Goal: Task Accomplishment & Management: Use online tool/utility

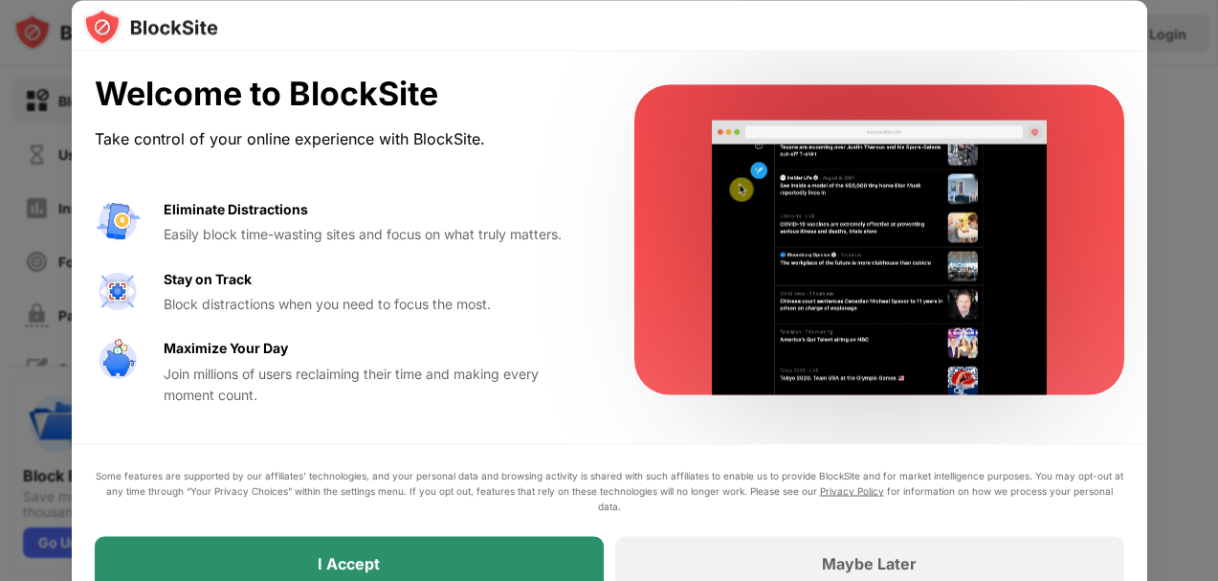
click at [543, 555] on div "I Accept" at bounding box center [349, 563] width 509 height 54
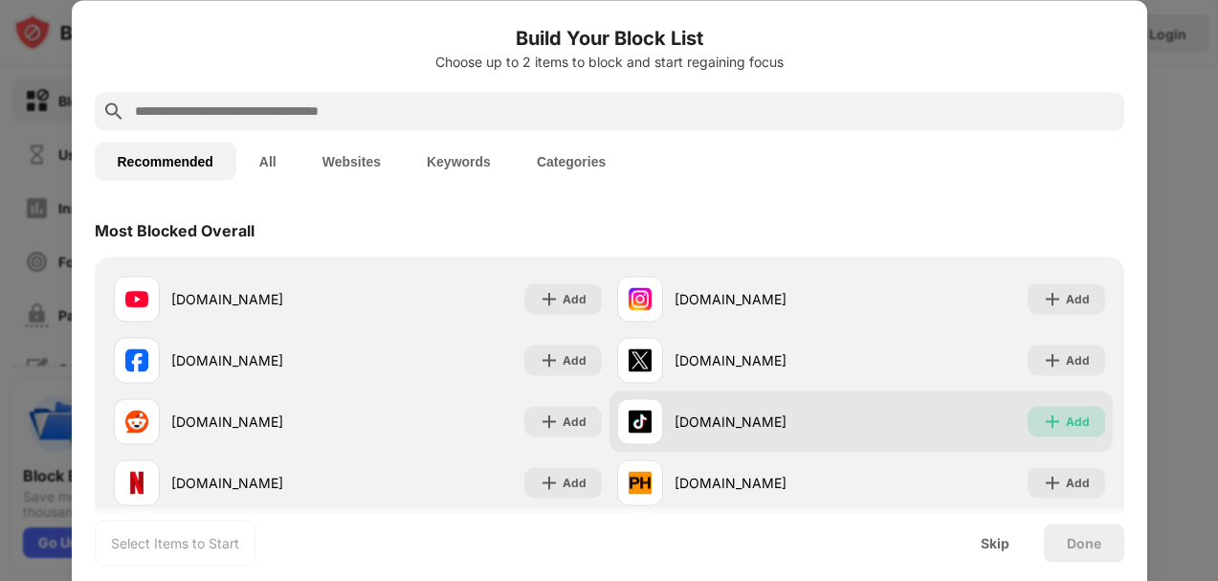
click at [1060, 426] on img at bounding box center [1052, 421] width 19 height 19
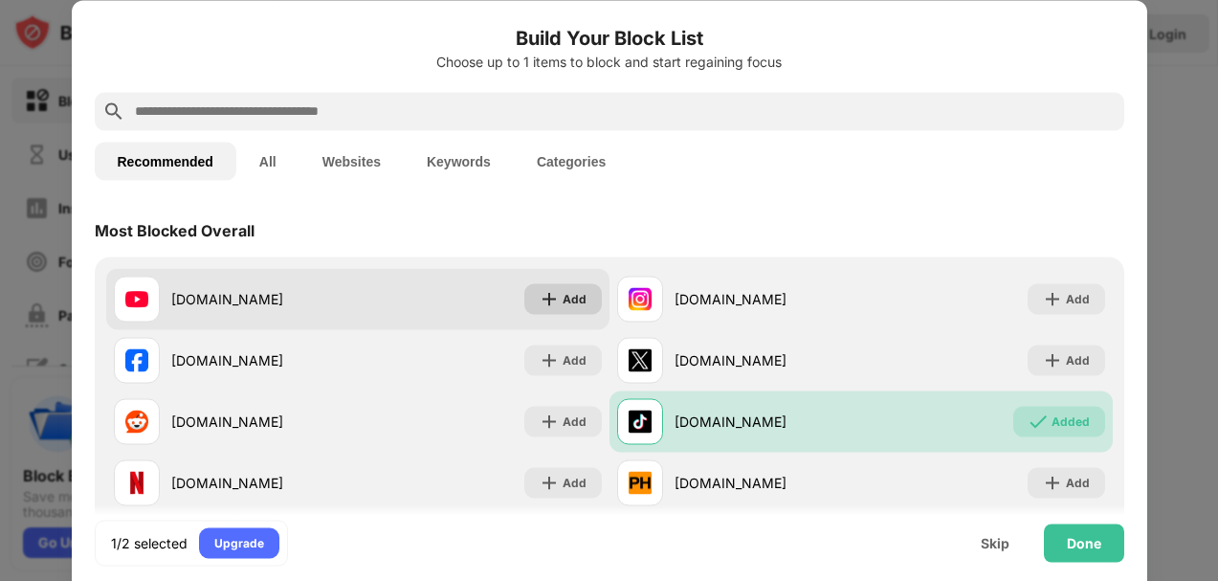
click at [574, 303] on div "Add" at bounding box center [575, 298] width 24 height 19
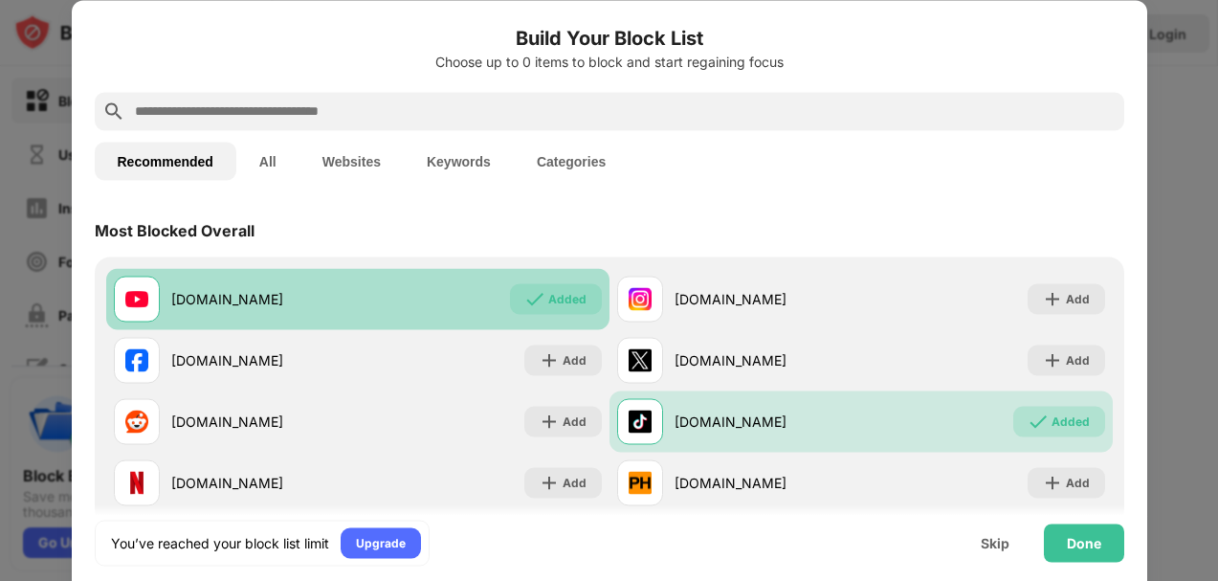
click at [574, 303] on div "Added" at bounding box center [567, 298] width 38 height 19
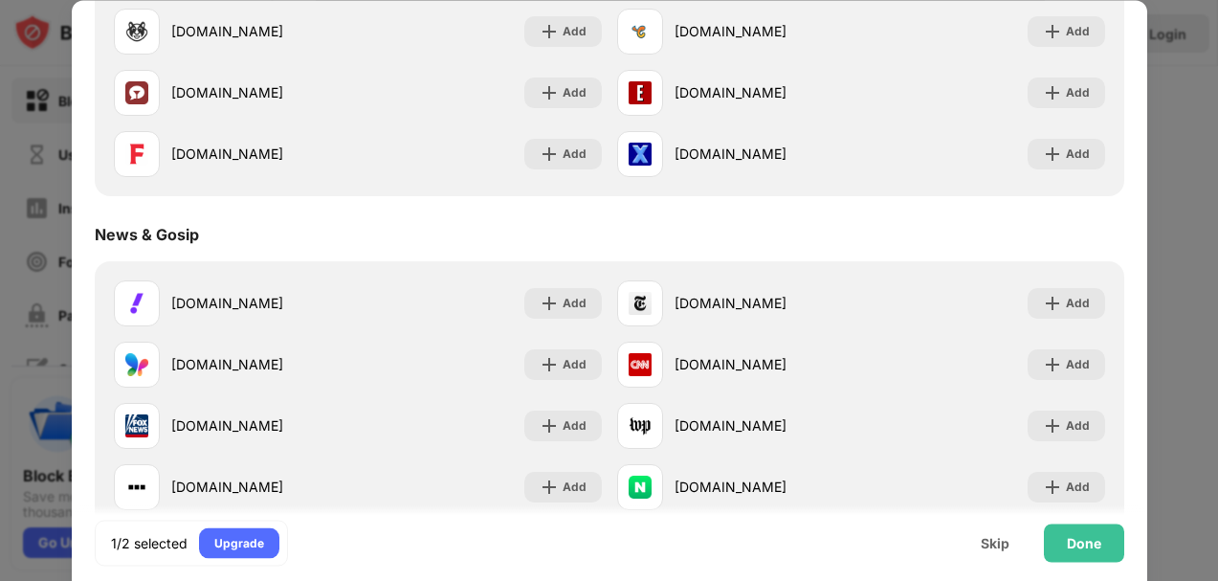
scroll to position [1026, 0]
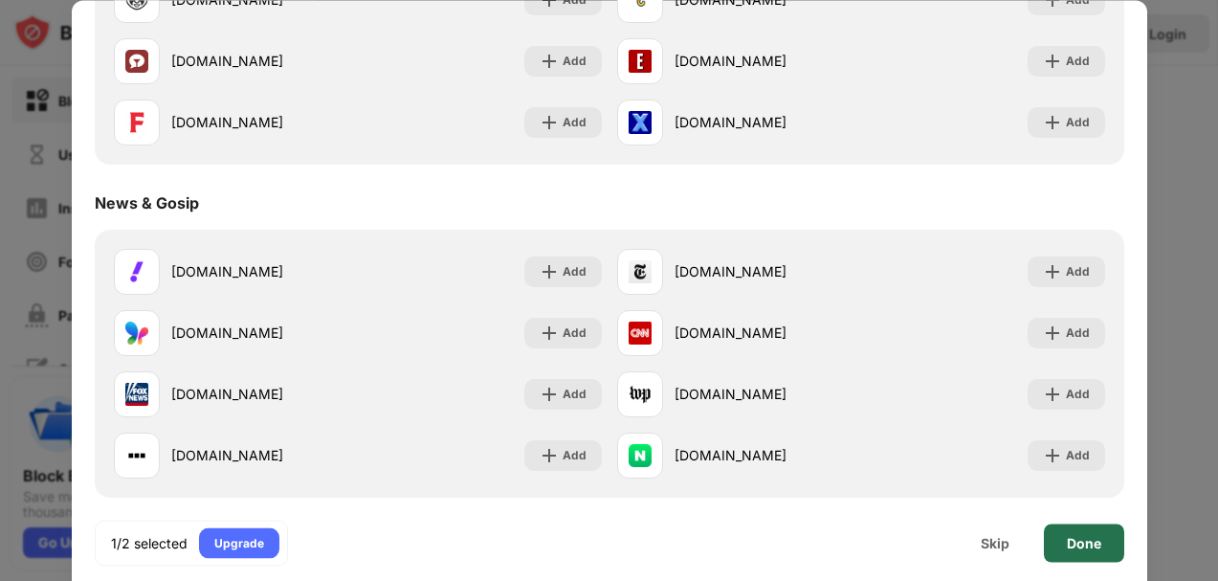
click at [1071, 547] on div "Done" at bounding box center [1084, 542] width 34 height 15
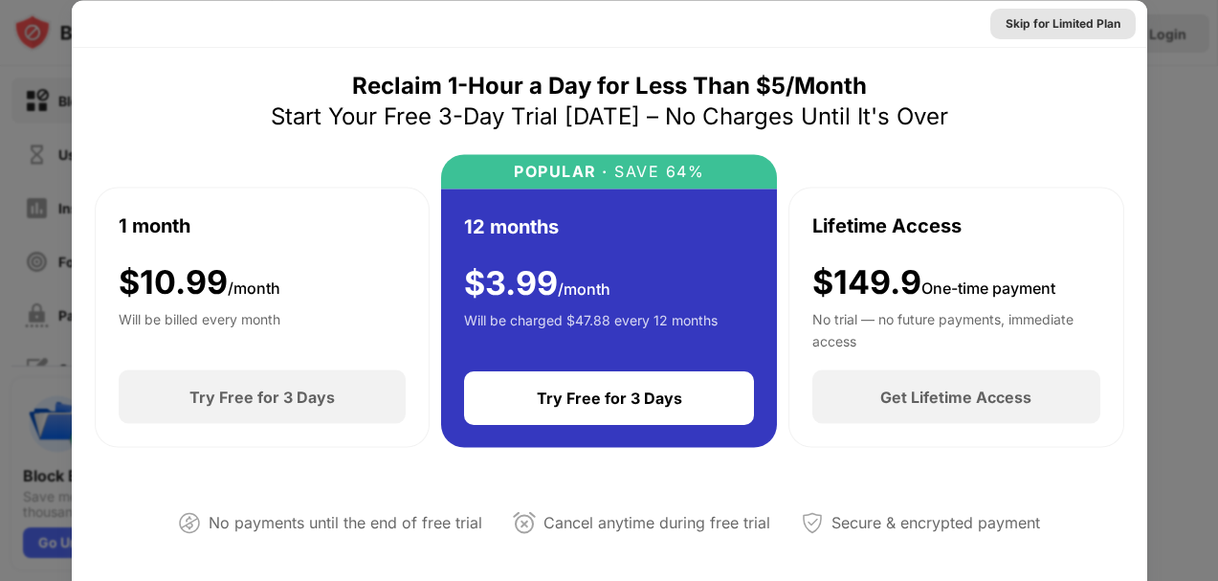
click at [1057, 18] on div "Skip for Limited Plan" at bounding box center [1063, 22] width 115 height 19
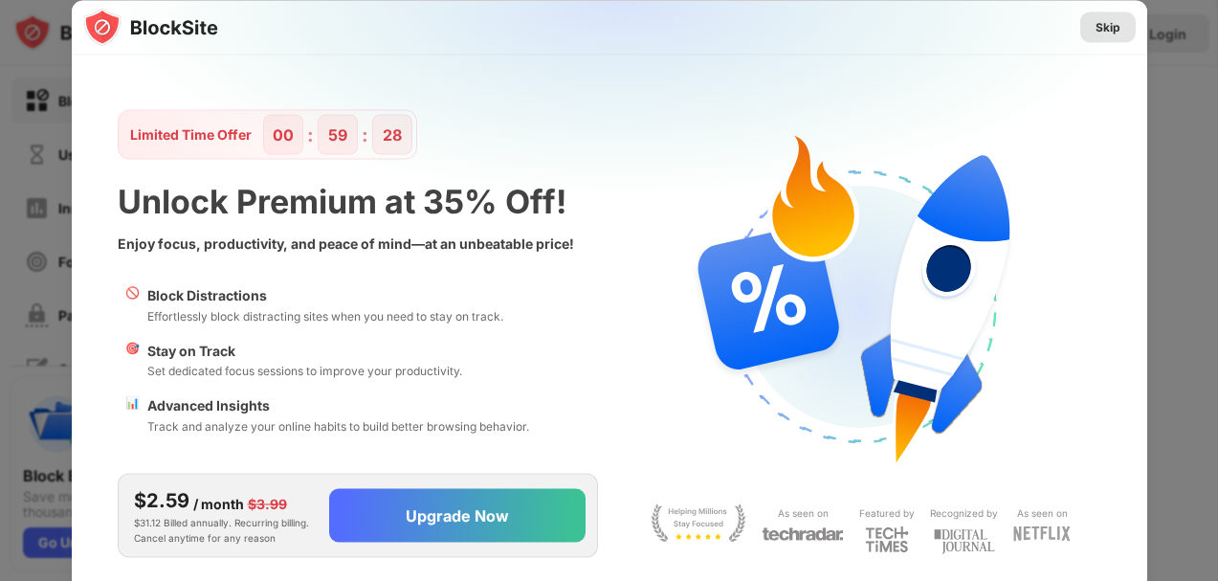
click at [1106, 26] on div "Skip" at bounding box center [1108, 26] width 25 height 19
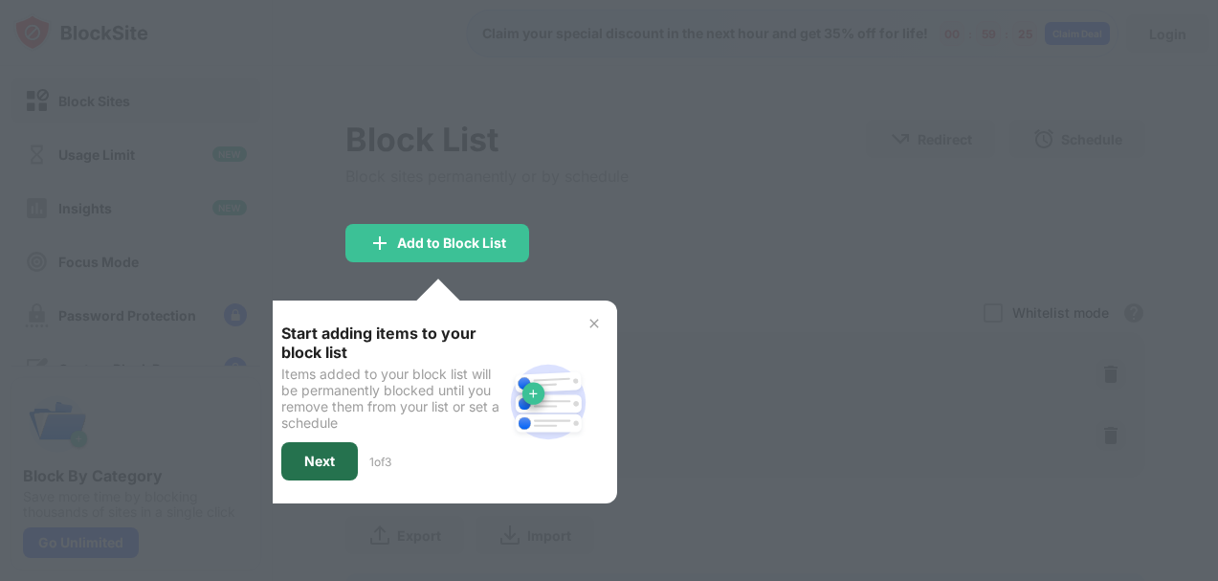
click at [328, 454] on div "Next" at bounding box center [319, 461] width 31 height 15
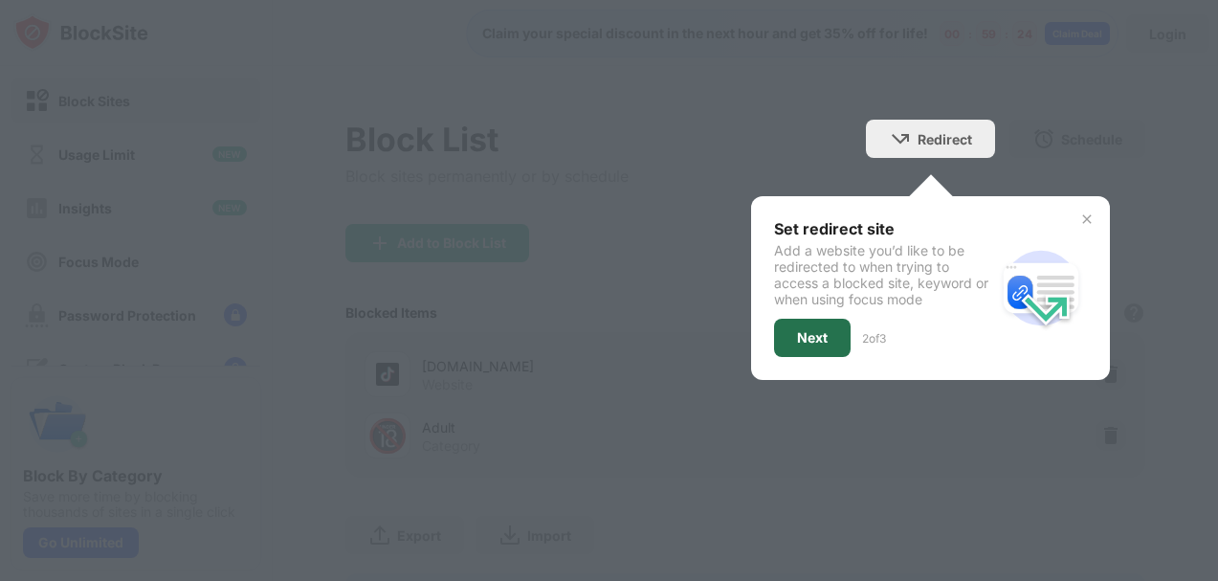
click at [804, 347] on div "Next" at bounding box center [812, 338] width 77 height 38
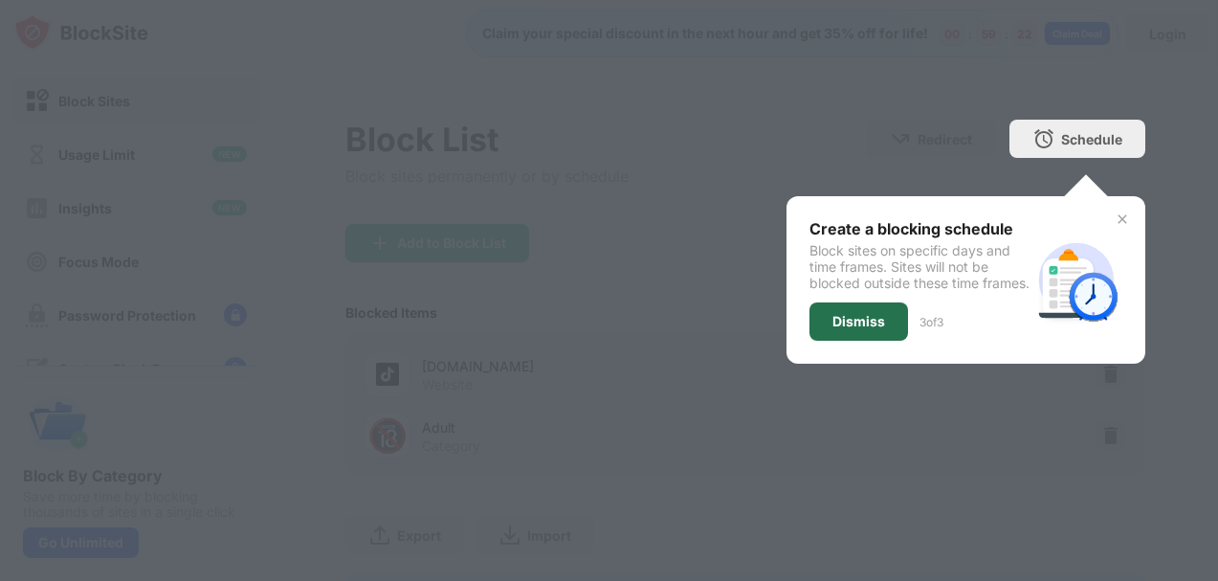
click at [869, 329] on div "Dismiss" at bounding box center [859, 321] width 53 height 15
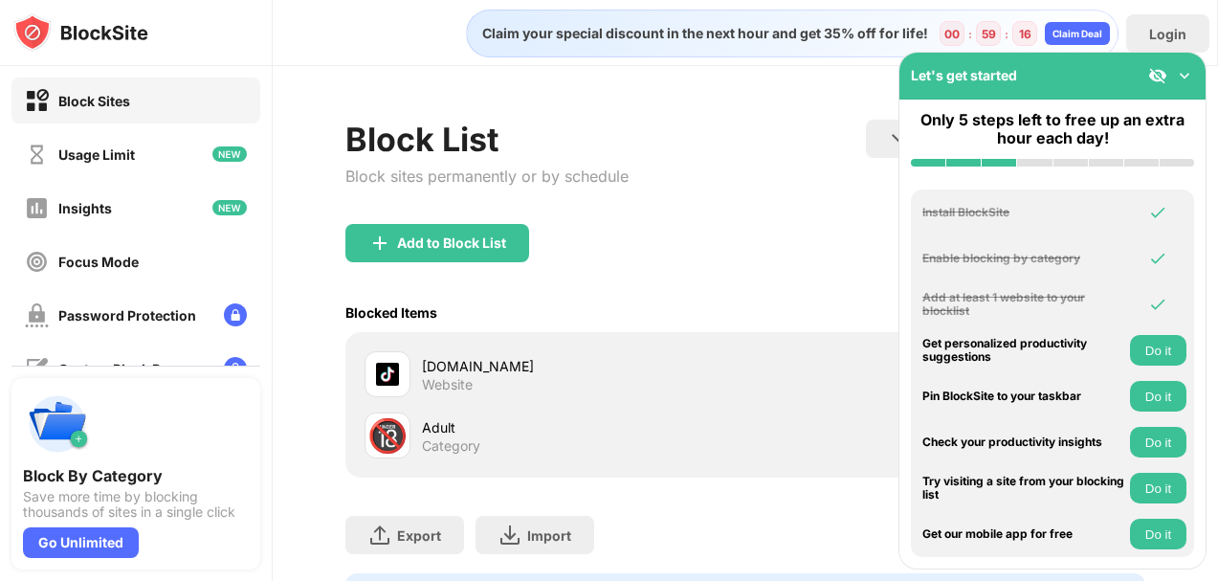
click at [1150, 79] on img at bounding box center [1158, 75] width 19 height 19
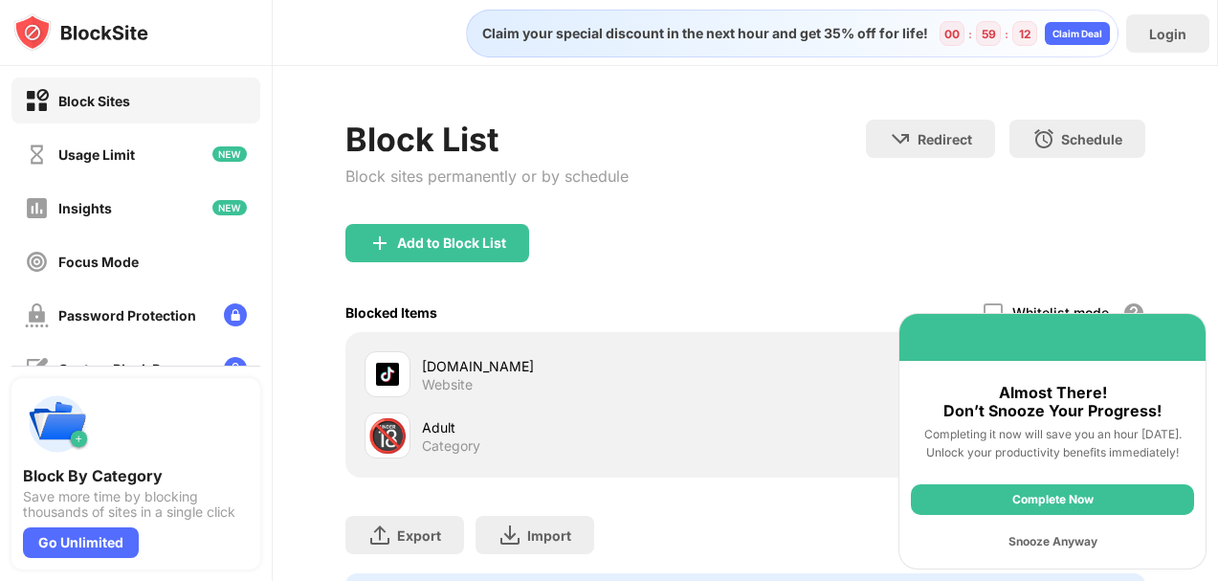
scroll to position [99, 0]
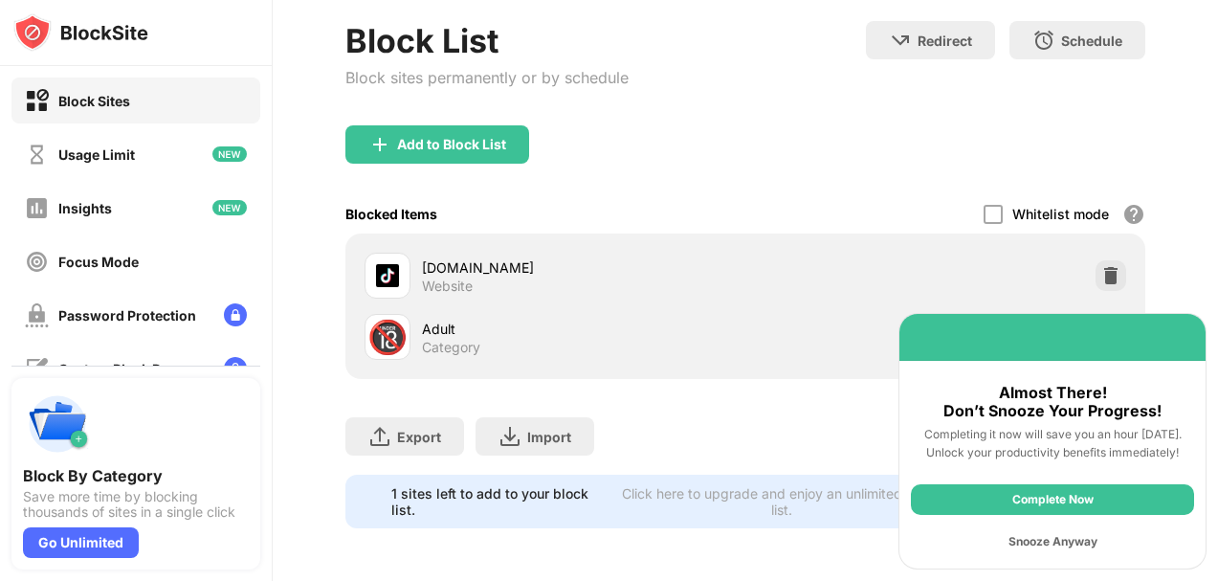
click at [1011, 532] on div "Snooze Anyway" at bounding box center [1052, 541] width 283 height 31
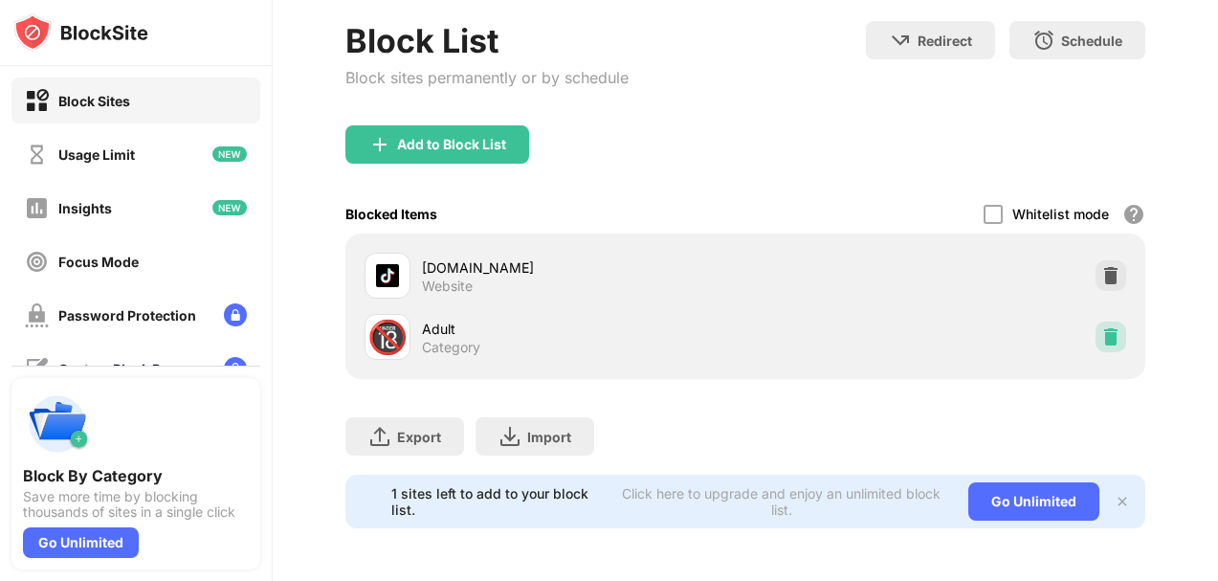
click at [1112, 337] on img at bounding box center [1111, 336] width 19 height 19
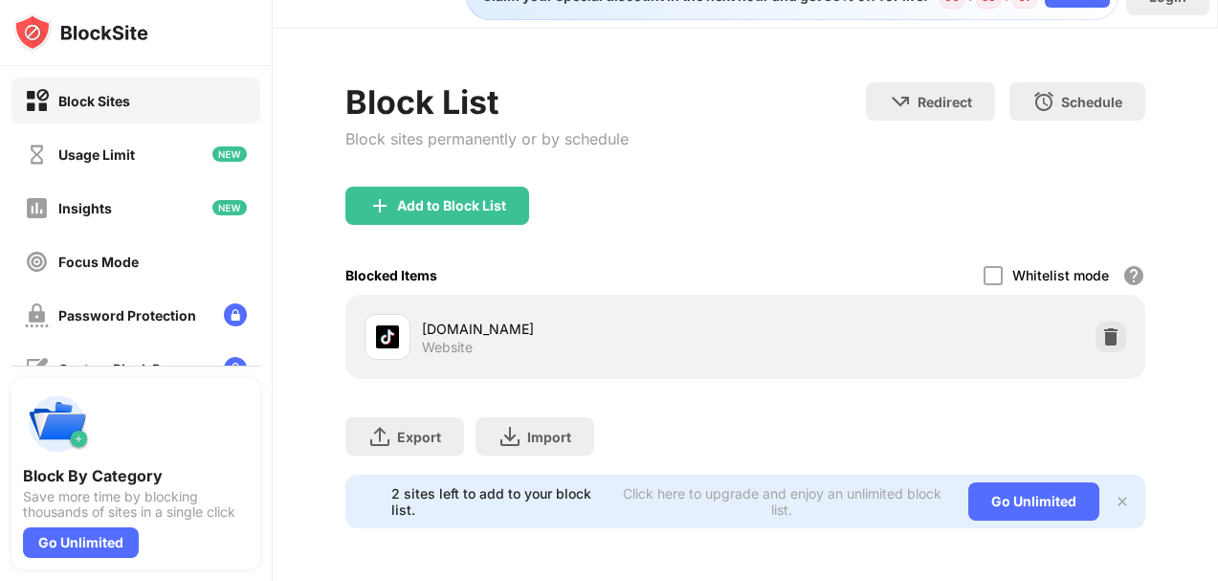
click at [718, 188] on div "Add to Block List" at bounding box center [745, 221] width 799 height 69
